Goal: Task Accomplishment & Management: Complete application form

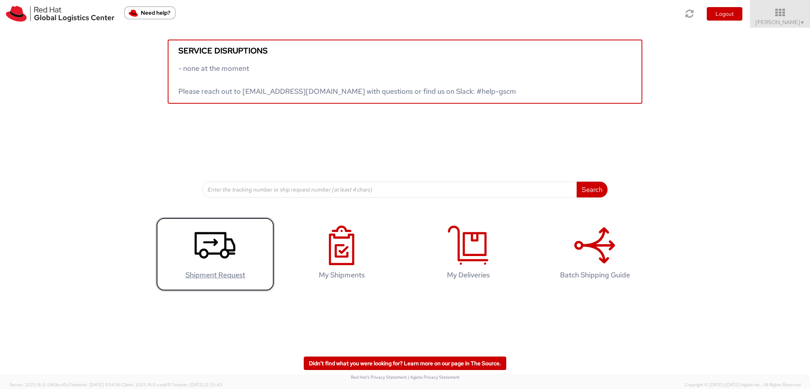
click at [221, 240] on icon at bounding box center [215, 245] width 41 height 40
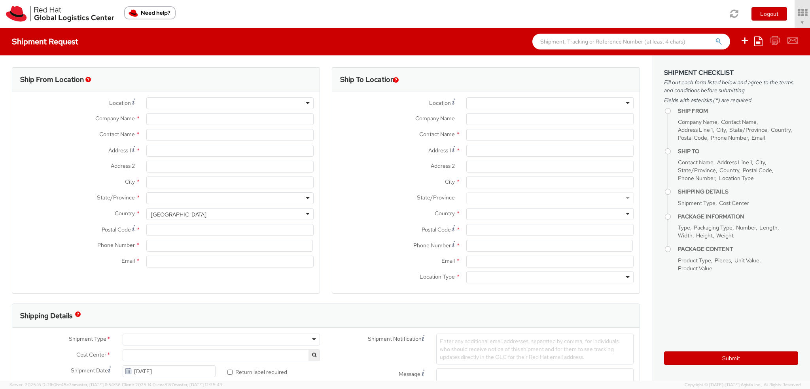
select select "901"
select select
type input "Red Hat, Inc."
type input "[PERSON_NAME]"
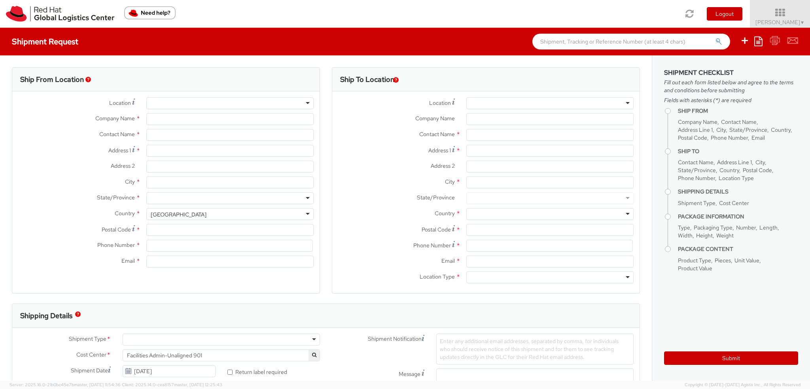
type input "[STREET_ADDRESS]"
type input "RALEIGH"
type input "27601"
type input "19193013123"
type input "knewcros@redhat.com"
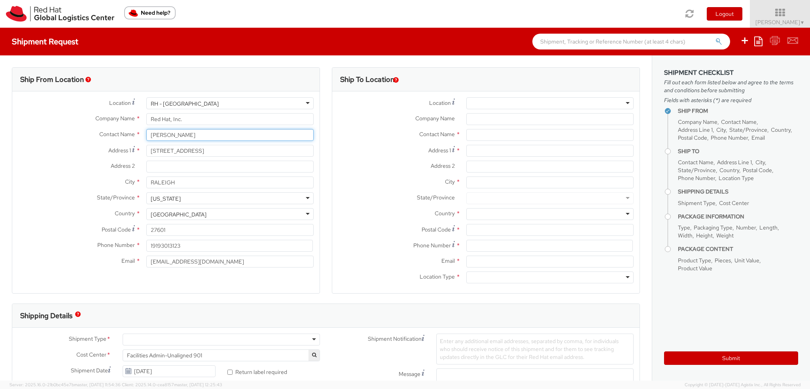
drag, startPoint x: 195, startPoint y: 134, endPoint x: 0, endPoint y: 21, distance: 225.7
click at [0, 28] on app-root "You are using an outdated browser. Please upgrade to Microsoft Edge , Google Ch…" at bounding box center [405, 204] width 810 height 353
type input "Ann Templeton"
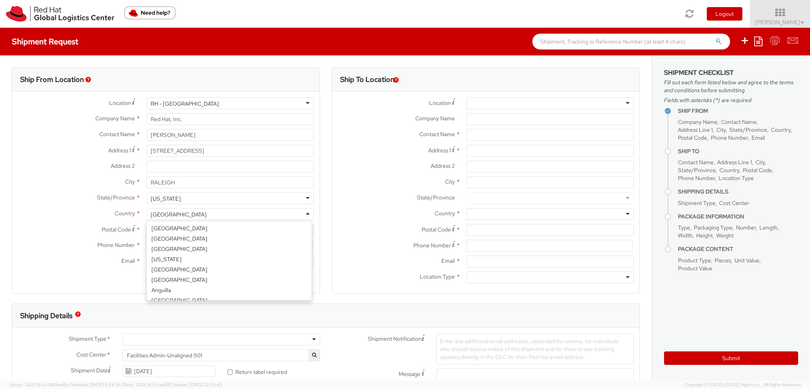
scroll to position [1993, 0]
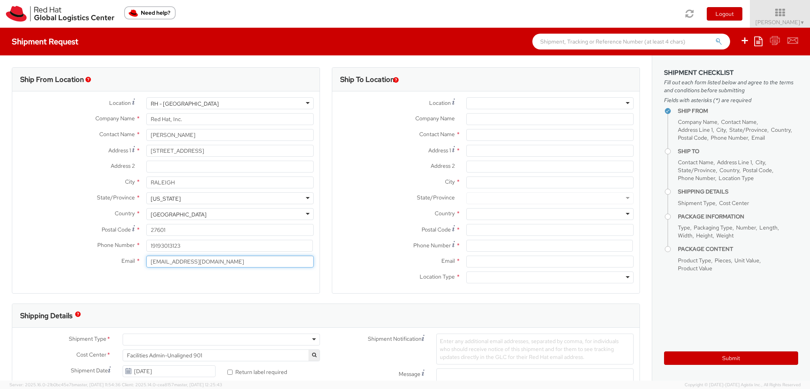
type input "atemplet@redhat.com"
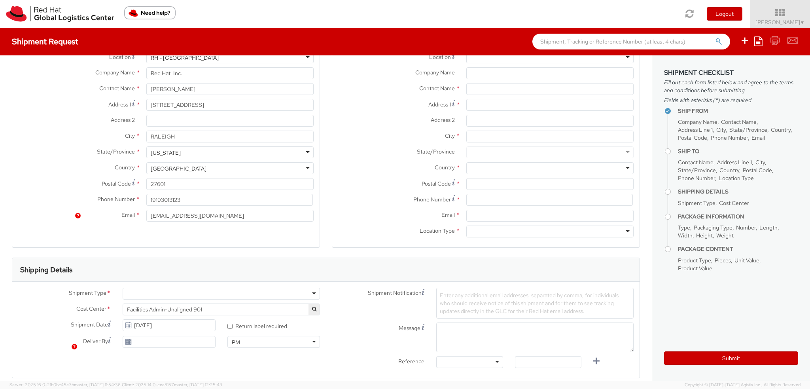
scroll to position [119, 0]
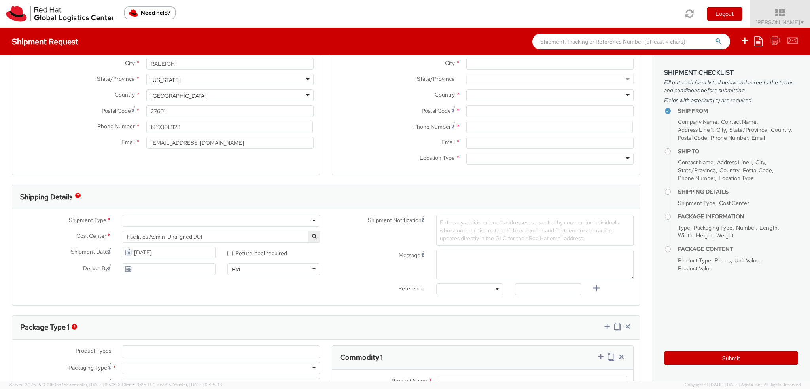
click at [152, 223] on div at bounding box center [221, 221] width 197 height 12
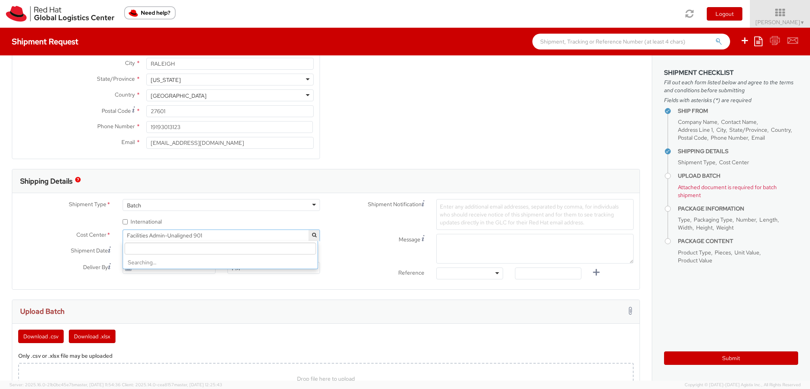
click at [136, 232] on span "Facilities Admin-Unaligned 901" at bounding box center [221, 235] width 189 height 7
click at [134, 246] on input "search" at bounding box center [220, 248] width 191 height 12
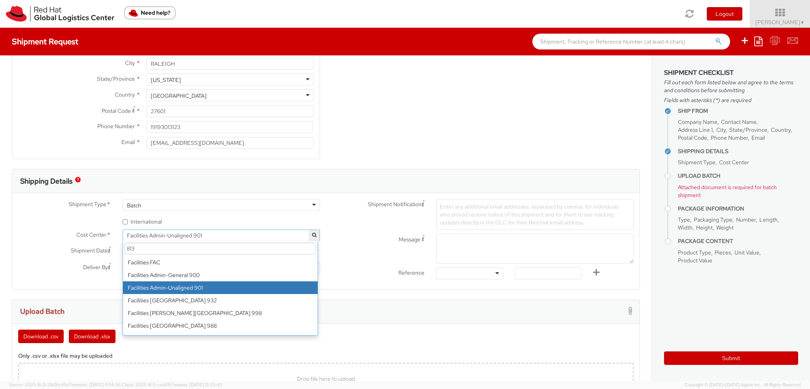
scroll to position [0, 0]
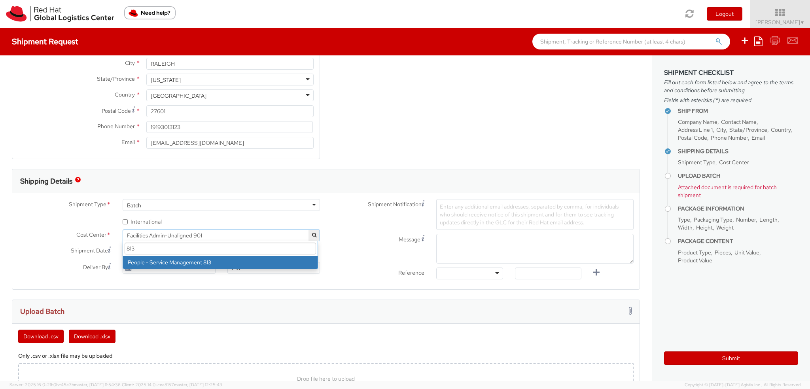
type input "813"
select select "813"
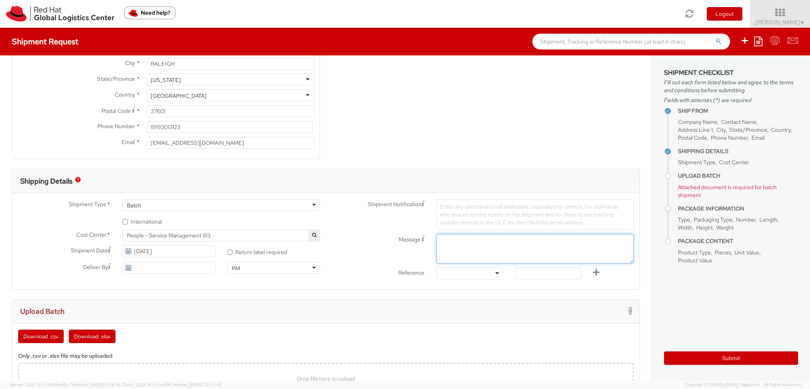
click at [482, 251] on textarea "Message" at bounding box center [534, 249] width 197 height 30
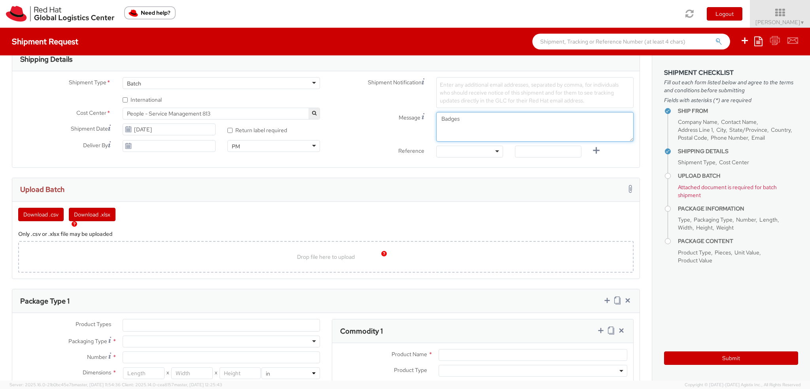
scroll to position [316, 0]
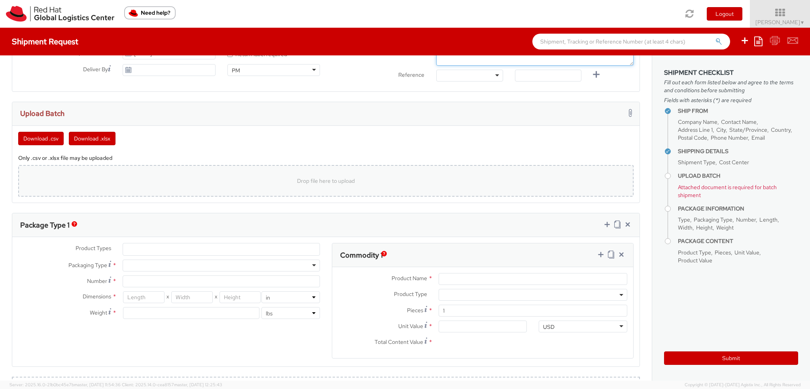
type textarea "Badges"
click at [93, 185] on div "Drop file here to upload" at bounding box center [326, 180] width 603 height 19
type input "C:\fakepath\081525.xlsx"
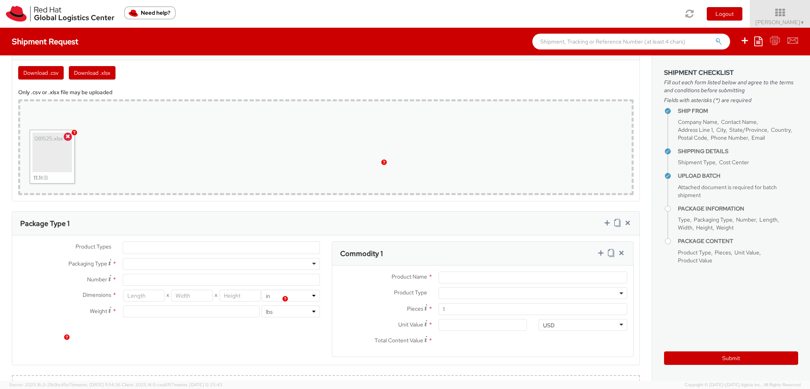
scroll to position [514, 0]
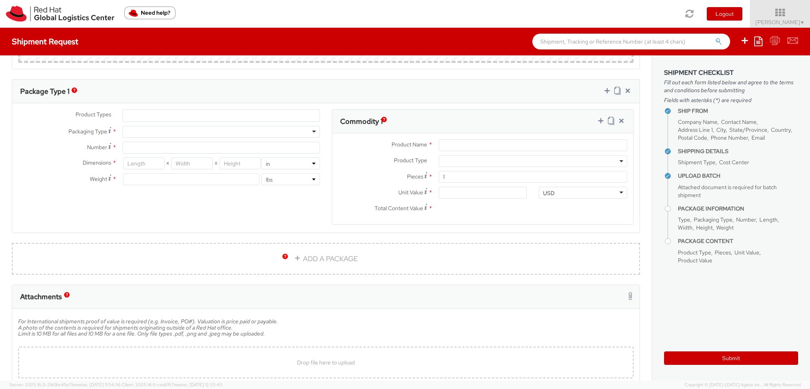
click at [139, 110] on ul at bounding box center [221, 116] width 197 height 12
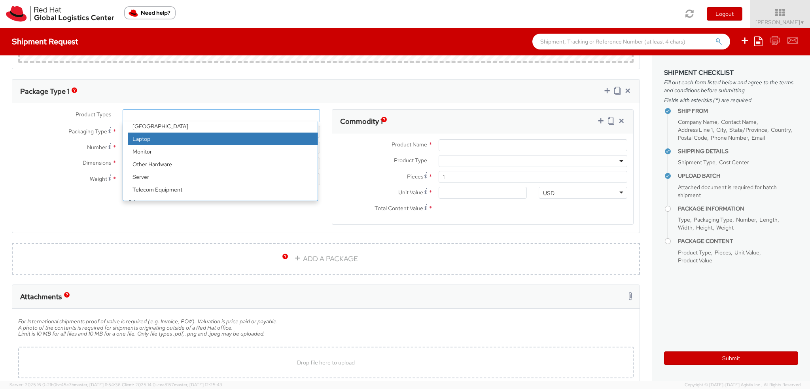
scroll to position [35, 0]
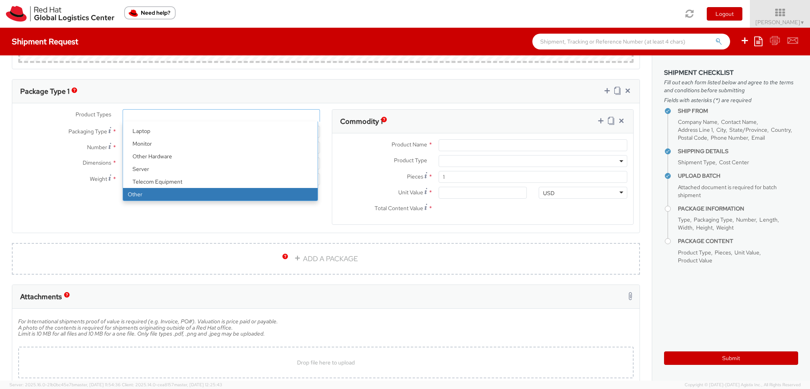
select select "OTHER"
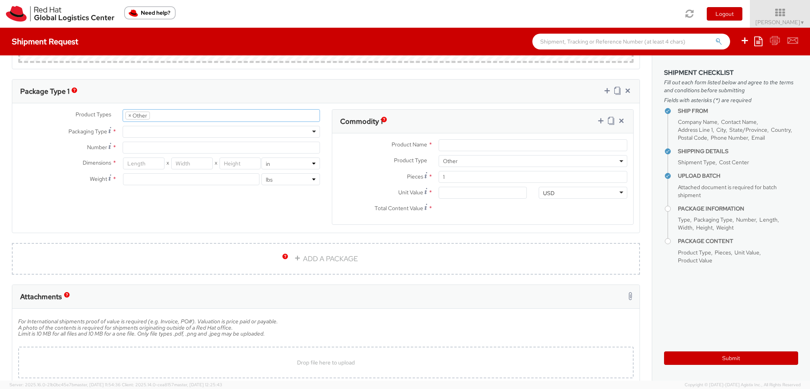
scroll to position [61, 0]
click at [144, 127] on div at bounding box center [221, 132] width 197 height 12
type input "1"
type input "9.5"
type input "12.5"
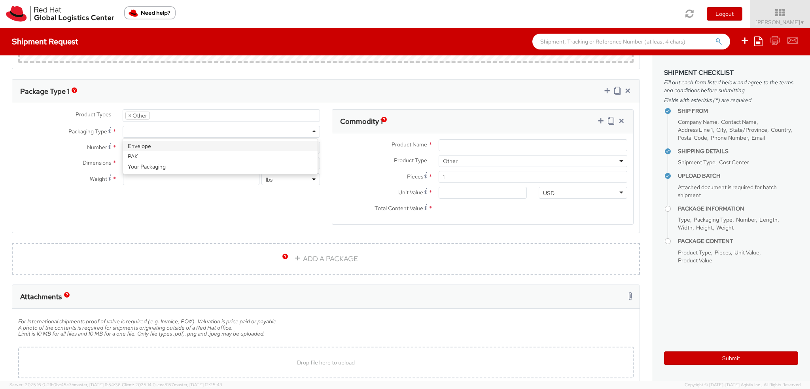
type input "0.25"
type input "1"
click at [471, 140] on input "Product Name *" at bounding box center [532, 145] width 189 height 12
type input "Badge"
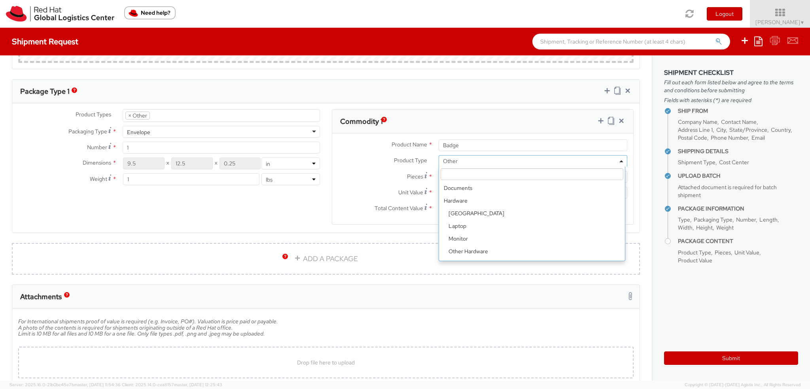
scroll to position [0, 0]
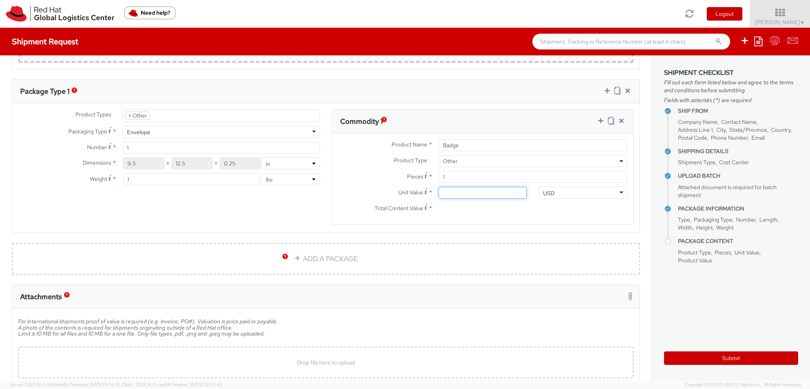
type input "6.00"
type input "6.60"
type input "6.65"
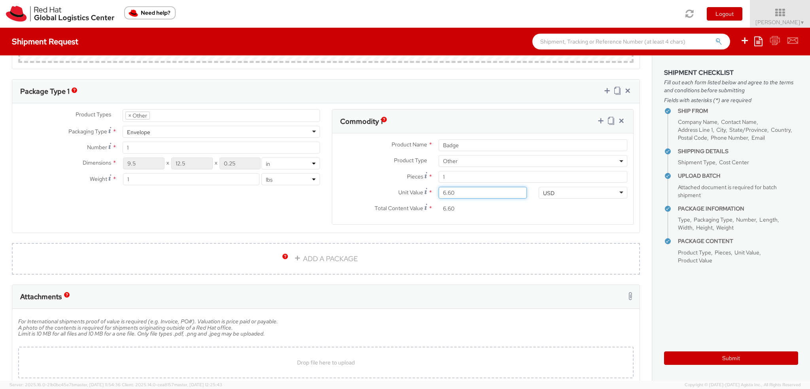
type input "6.65"
click at [289, 206] on div "Product Types * Documents Docking Station Laptop Monitor Other Hardware Server …" at bounding box center [325, 171] width 627 height 125
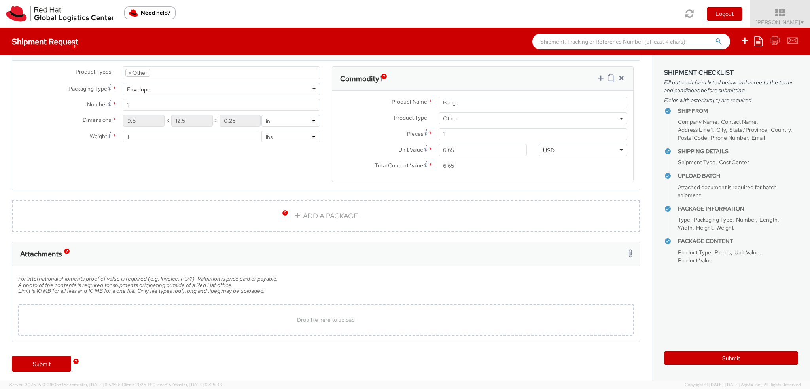
scroll to position [557, 0]
click at [46, 363] on link "Submit" at bounding box center [41, 363] width 59 height 16
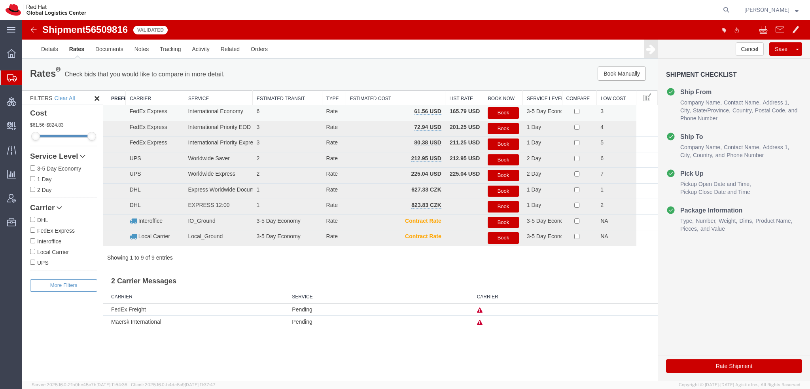
click at [503, 112] on button "Book" at bounding box center [503, 112] width 31 height 11
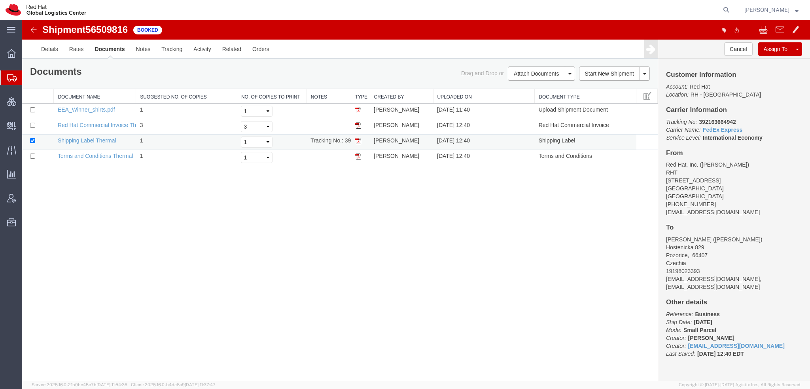
drag, startPoint x: 356, startPoint y: 139, endPoint x: 363, endPoint y: 145, distance: 9.3
click at [356, 139] on img at bounding box center [358, 141] width 6 height 6
click at [0, 0] on span "Shipment Manager" at bounding box center [0, 0] width 0 height 0
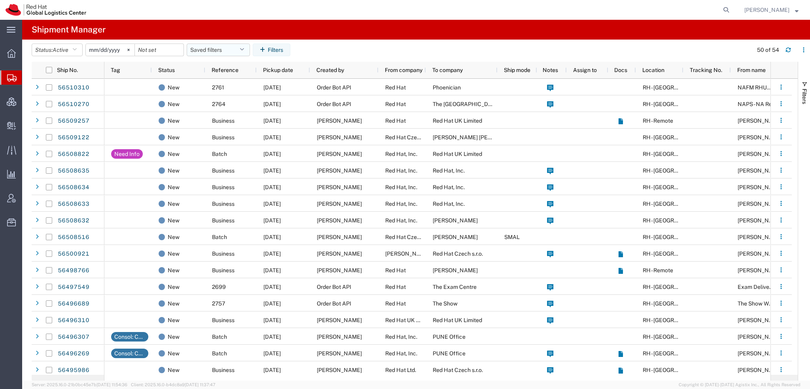
click at [243, 44] on button "Saved filters" at bounding box center [218, 49] width 63 height 13
click at [220, 83] on span "Americas" at bounding box center [240, 84] width 104 height 15
type input "[DATE]"
